Goal: Task Accomplishment & Management: Manage account settings

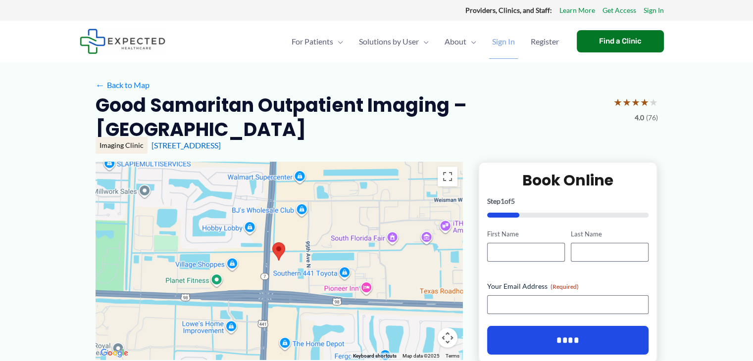
click at [502, 42] on span "Sign In" at bounding box center [503, 41] width 23 height 35
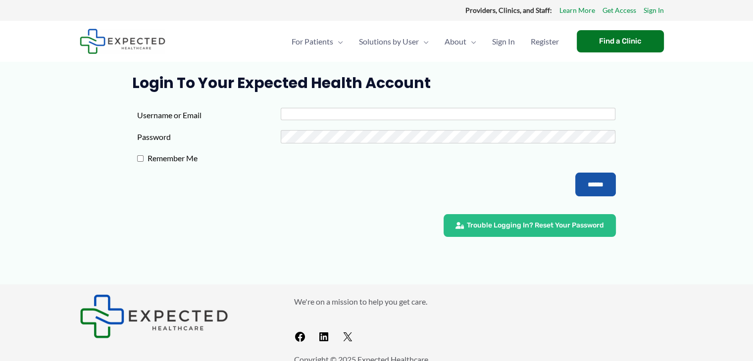
click at [451, 116] on input "Username or Email" at bounding box center [448, 114] width 335 height 12
